Goal: Use online tool/utility: Utilize a website feature to perform a specific function

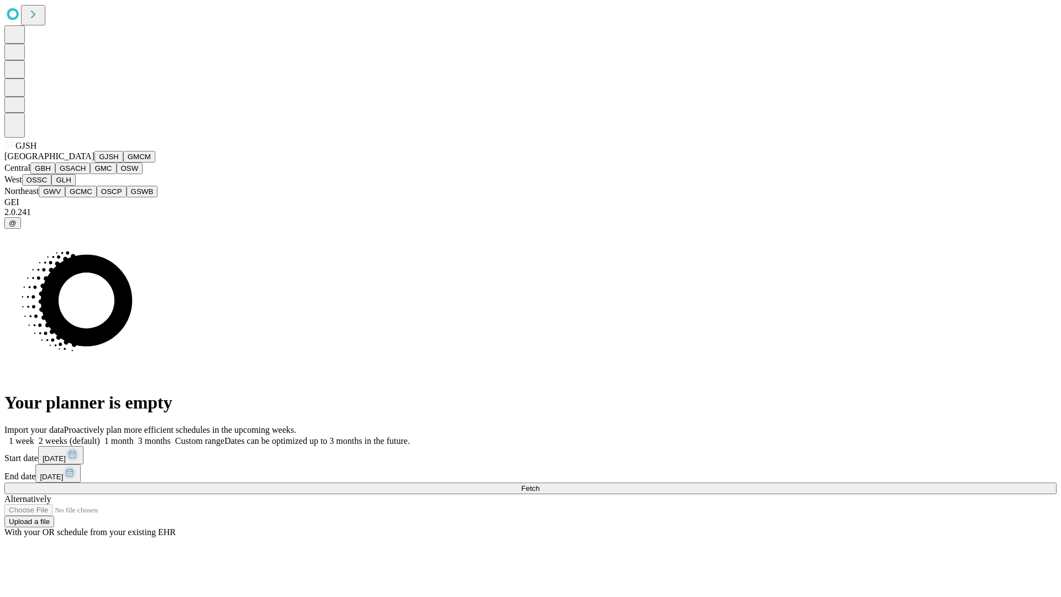
click at [94, 162] on button "GJSH" at bounding box center [108, 157] width 29 height 12
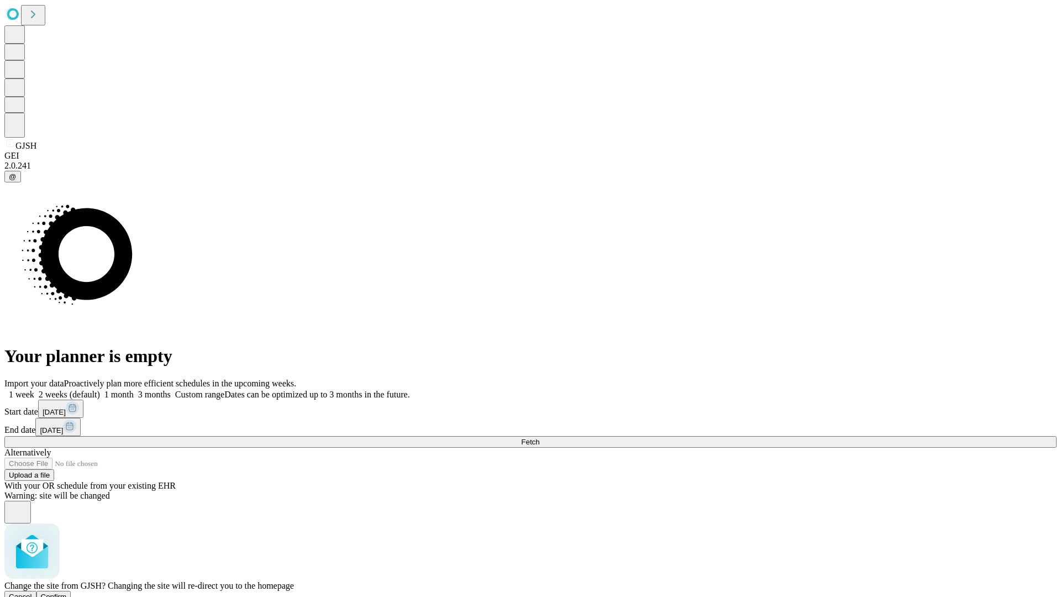
click at [67, 592] on span "Confirm" at bounding box center [54, 596] width 26 height 8
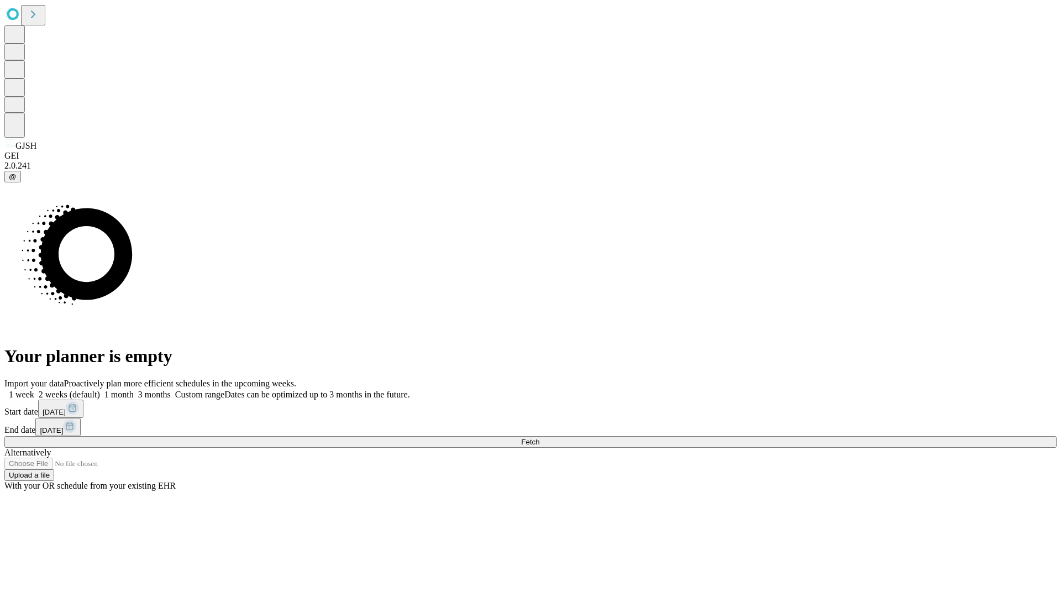
click at [134, 389] on label "1 month" at bounding box center [117, 393] width 34 height 9
click at [539, 437] on span "Fetch" at bounding box center [530, 441] width 18 height 8
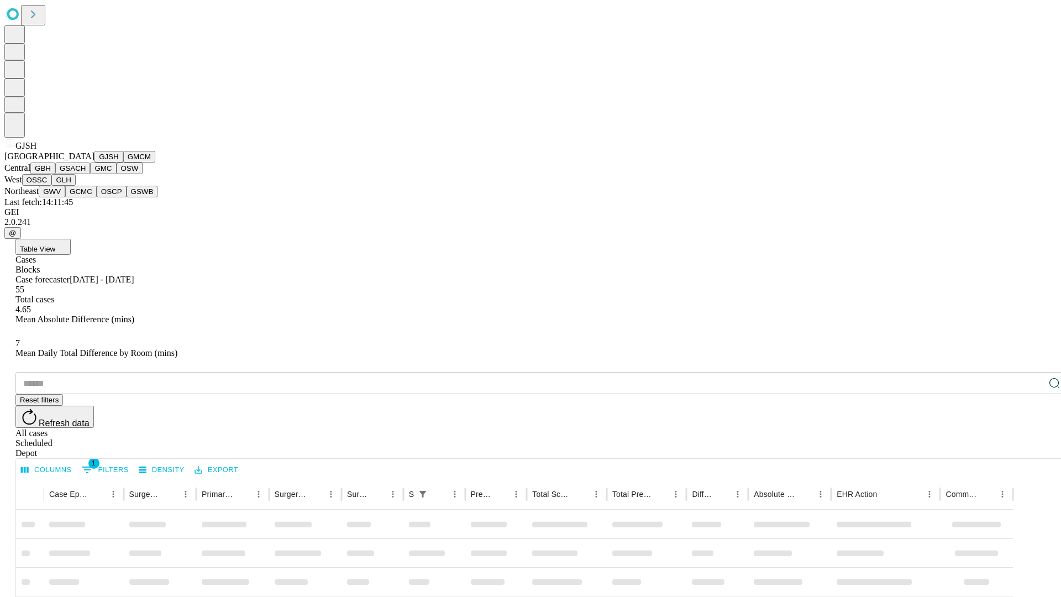
click at [123, 162] on button "GMCM" at bounding box center [139, 157] width 32 height 12
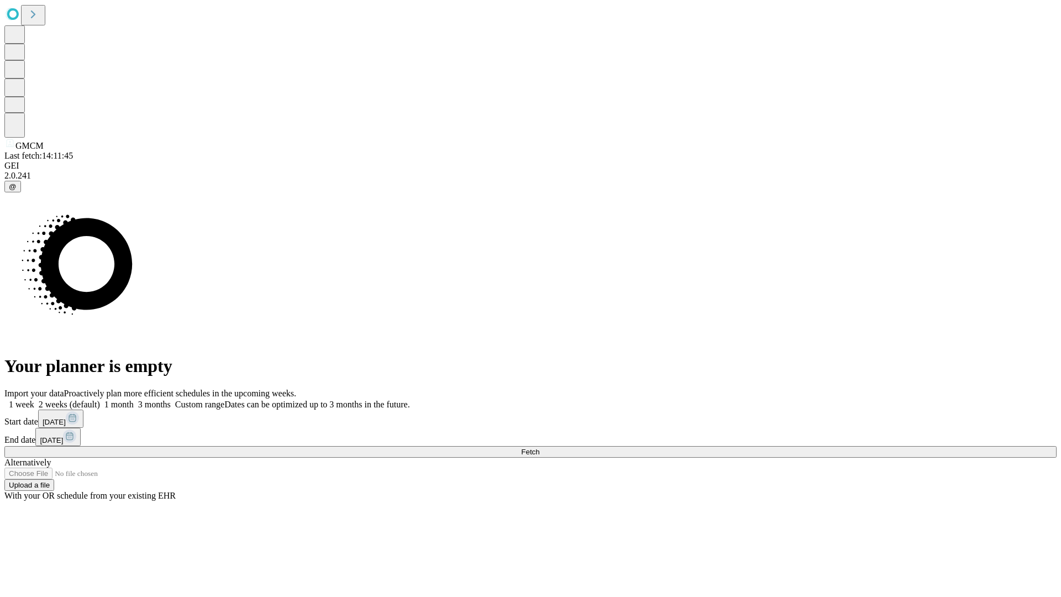
click at [134, 399] on label "1 month" at bounding box center [117, 403] width 34 height 9
click at [539, 447] on span "Fetch" at bounding box center [530, 451] width 18 height 8
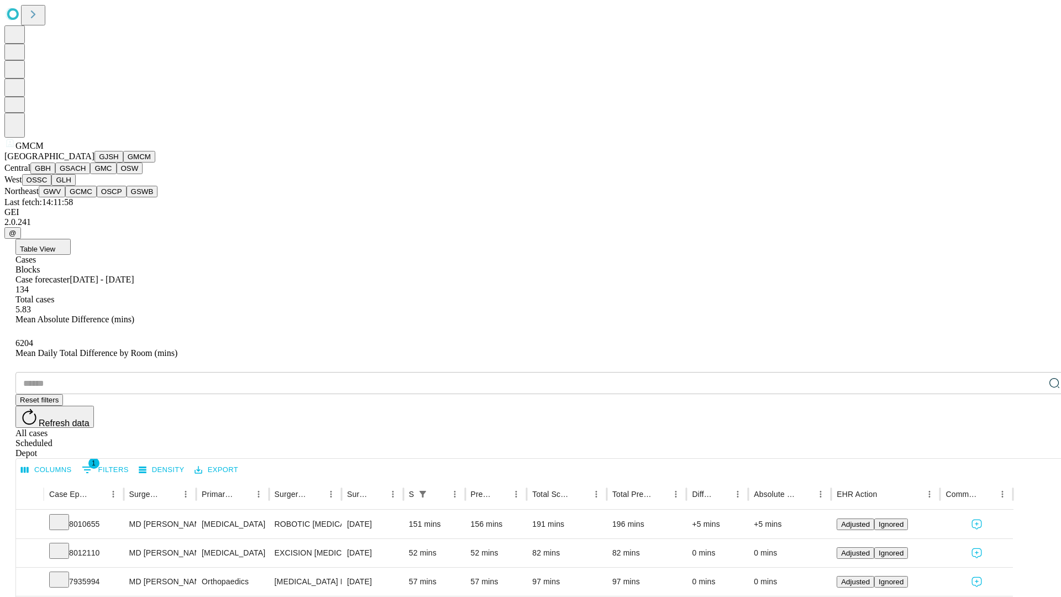
click at [55, 174] on button "GBH" at bounding box center [42, 168] width 25 height 12
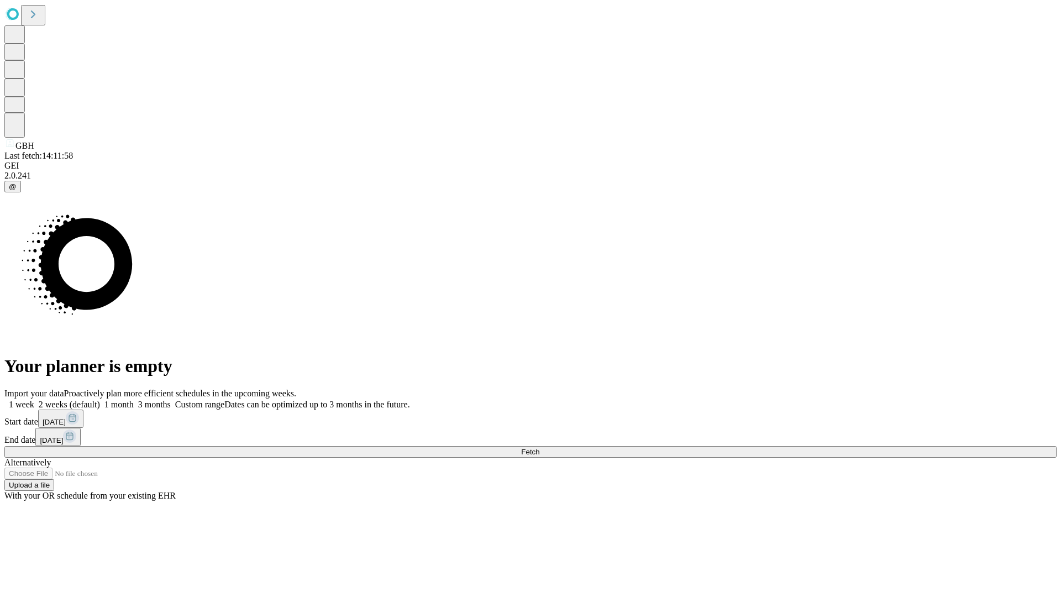
click at [134, 399] on label "1 month" at bounding box center [117, 403] width 34 height 9
click at [539, 447] on span "Fetch" at bounding box center [530, 451] width 18 height 8
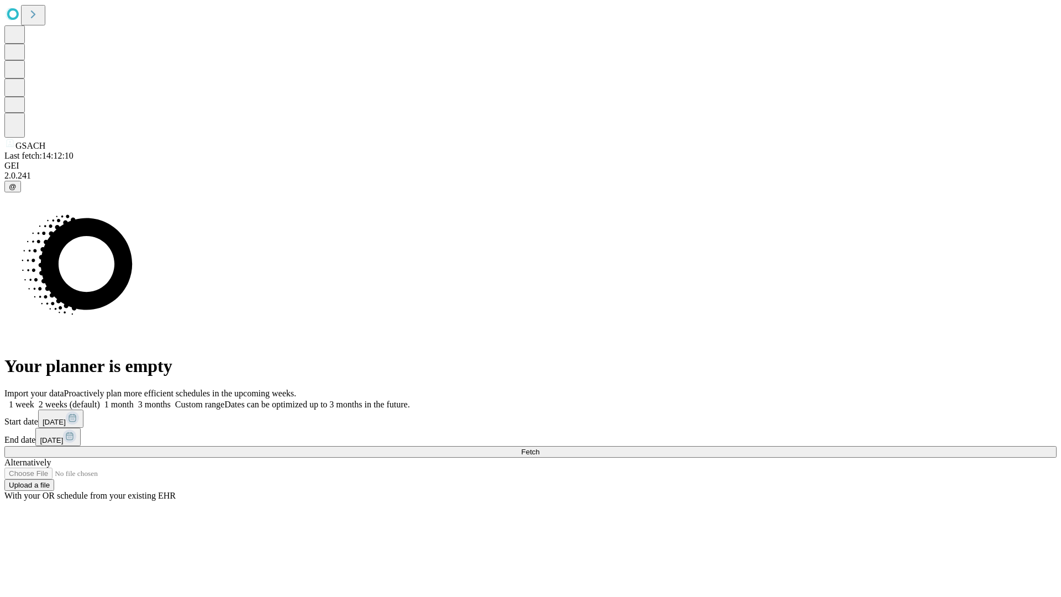
click at [134, 399] on label "1 month" at bounding box center [117, 403] width 34 height 9
click at [539, 447] on span "Fetch" at bounding box center [530, 451] width 18 height 8
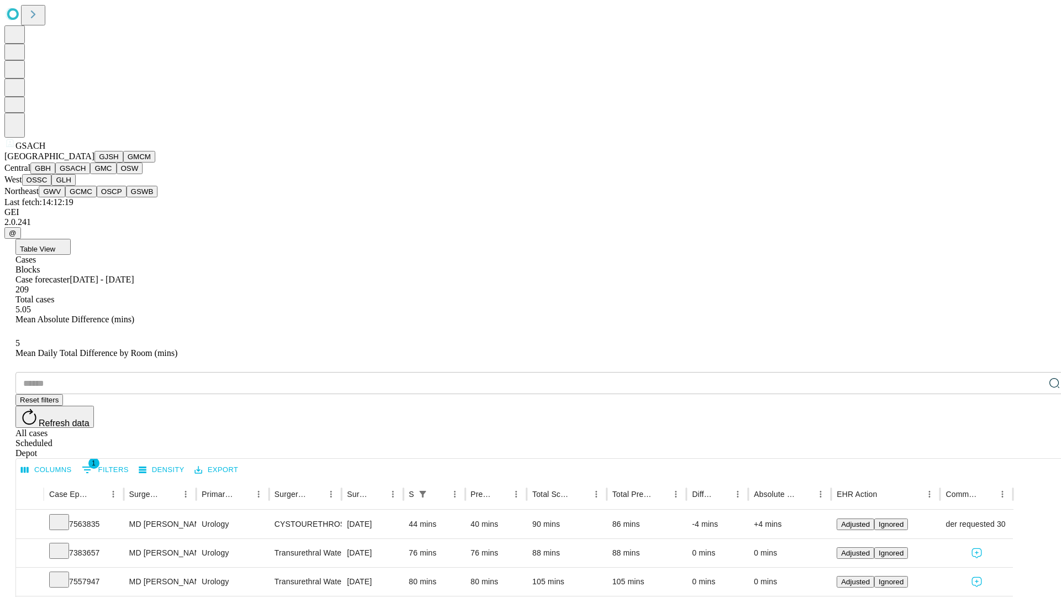
click at [90, 174] on button "GMC" at bounding box center [103, 168] width 26 height 12
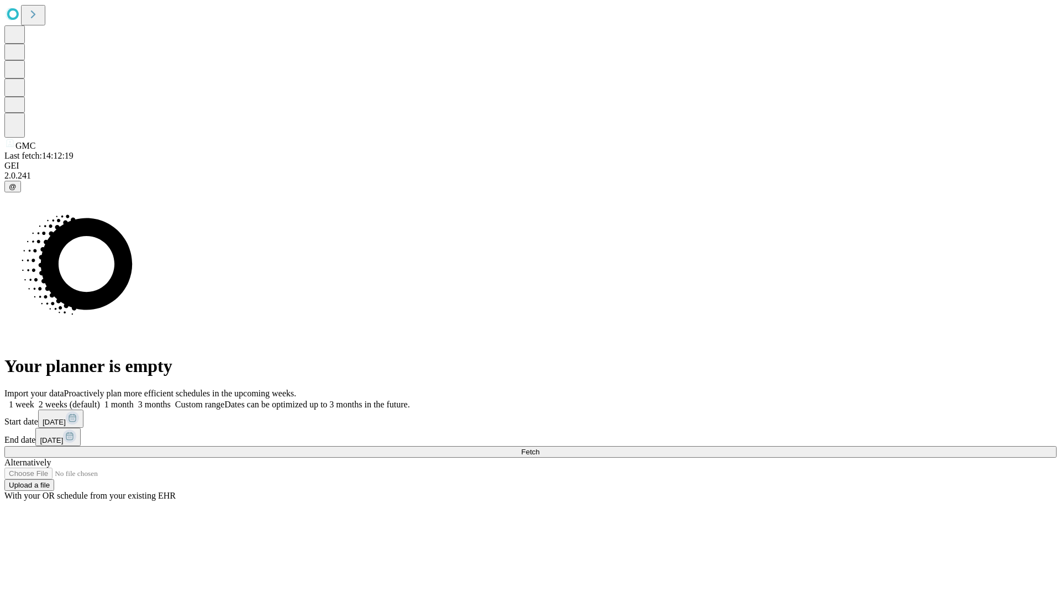
click at [539, 447] on span "Fetch" at bounding box center [530, 451] width 18 height 8
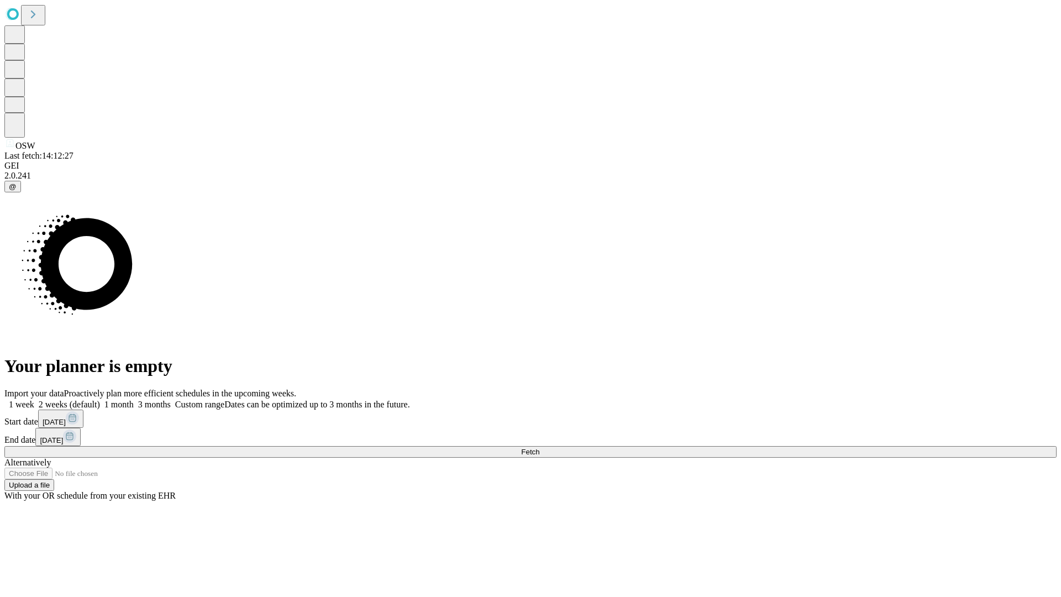
click at [134, 399] on label "1 month" at bounding box center [117, 403] width 34 height 9
click at [539, 447] on span "Fetch" at bounding box center [530, 451] width 18 height 8
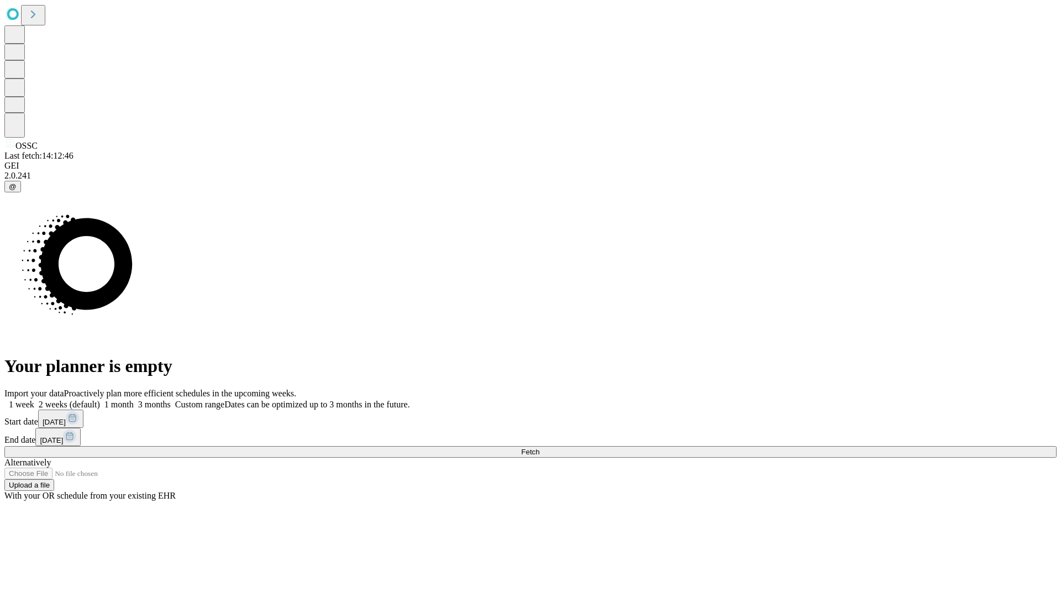
click at [134, 399] on label "1 month" at bounding box center [117, 403] width 34 height 9
click at [539, 447] on span "Fetch" at bounding box center [530, 451] width 18 height 8
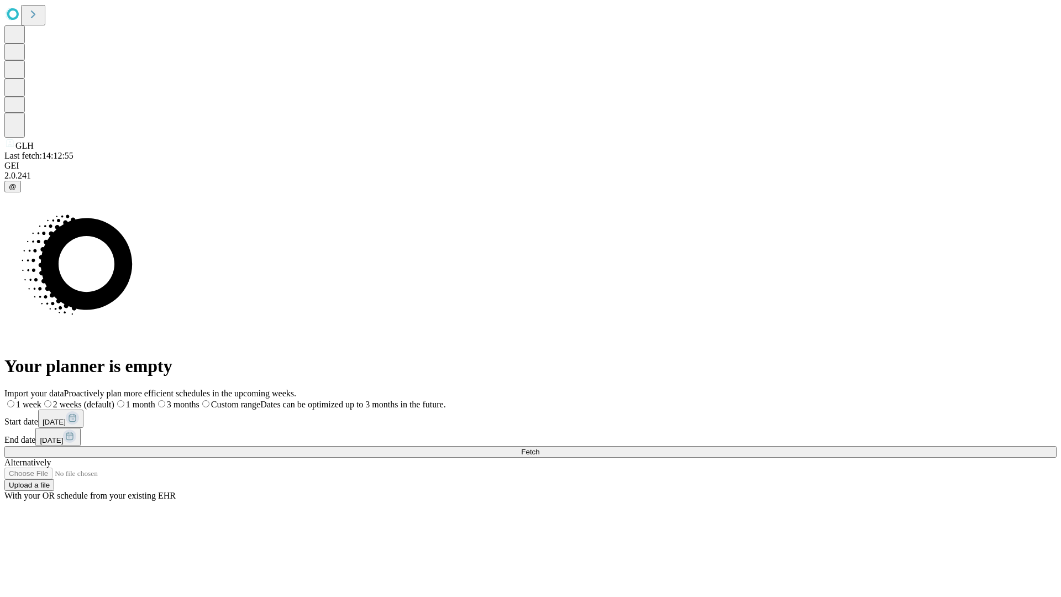
click at [155, 399] on label "1 month" at bounding box center [134, 403] width 41 height 9
click at [539, 447] on span "Fetch" at bounding box center [530, 451] width 18 height 8
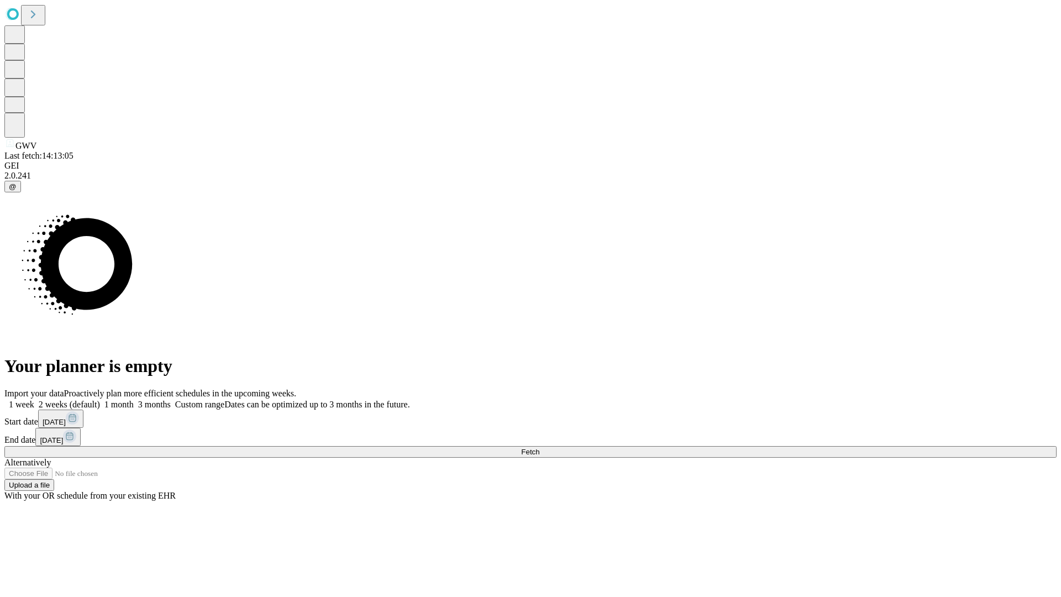
click at [134, 399] on label "1 month" at bounding box center [117, 403] width 34 height 9
click at [539, 447] on span "Fetch" at bounding box center [530, 451] width 18 height 8
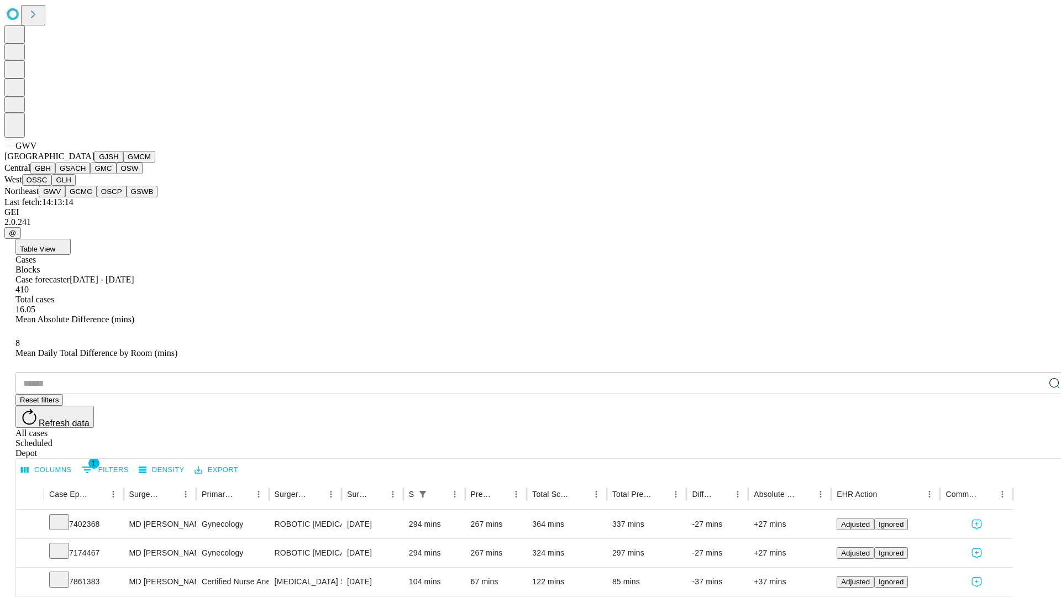
click at [86, 197] on button "GCMC" at bounding box center [80, 192] width 31 height 12
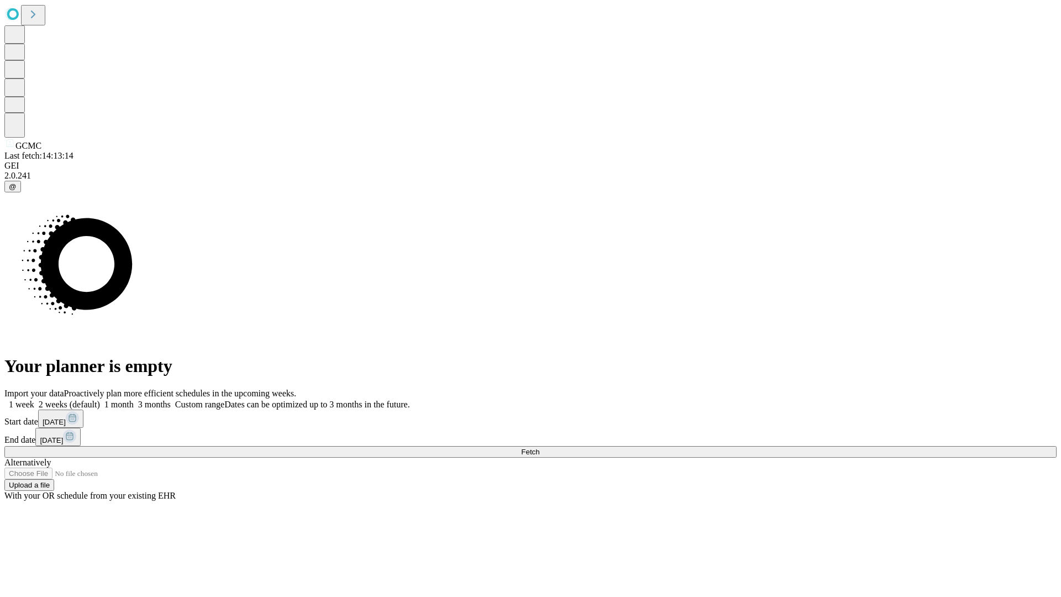
click at [539, 447] on span "Fetch" at bounding box center [530, 451] width 18 height 8
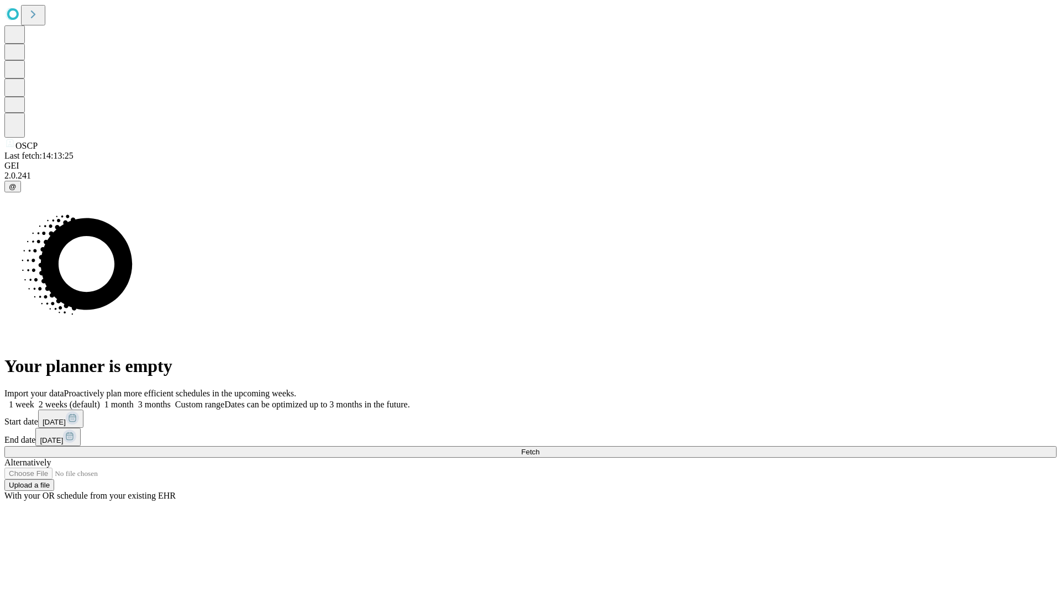
click at [134, 399] on label "1 month" at bounding box center [117, 403] width 34 height 9
click at [539, 447] on span "Fetch" at bounding box center [530, 451] width 18 height 8
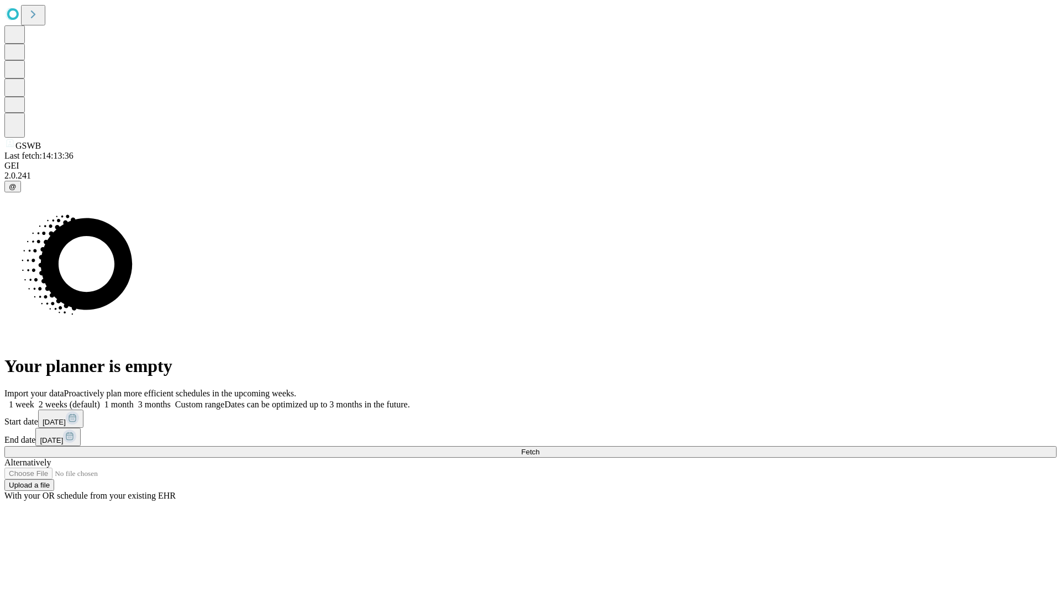
click at [134, 399] on label "1 month" at bounding box center [117, 403] width 34 height 9
click at [539, 447] on span "Fetch" at bounding box center [530, 451] width 18 height 8
